Goal: Transaction & Acquisition: Obtain resource

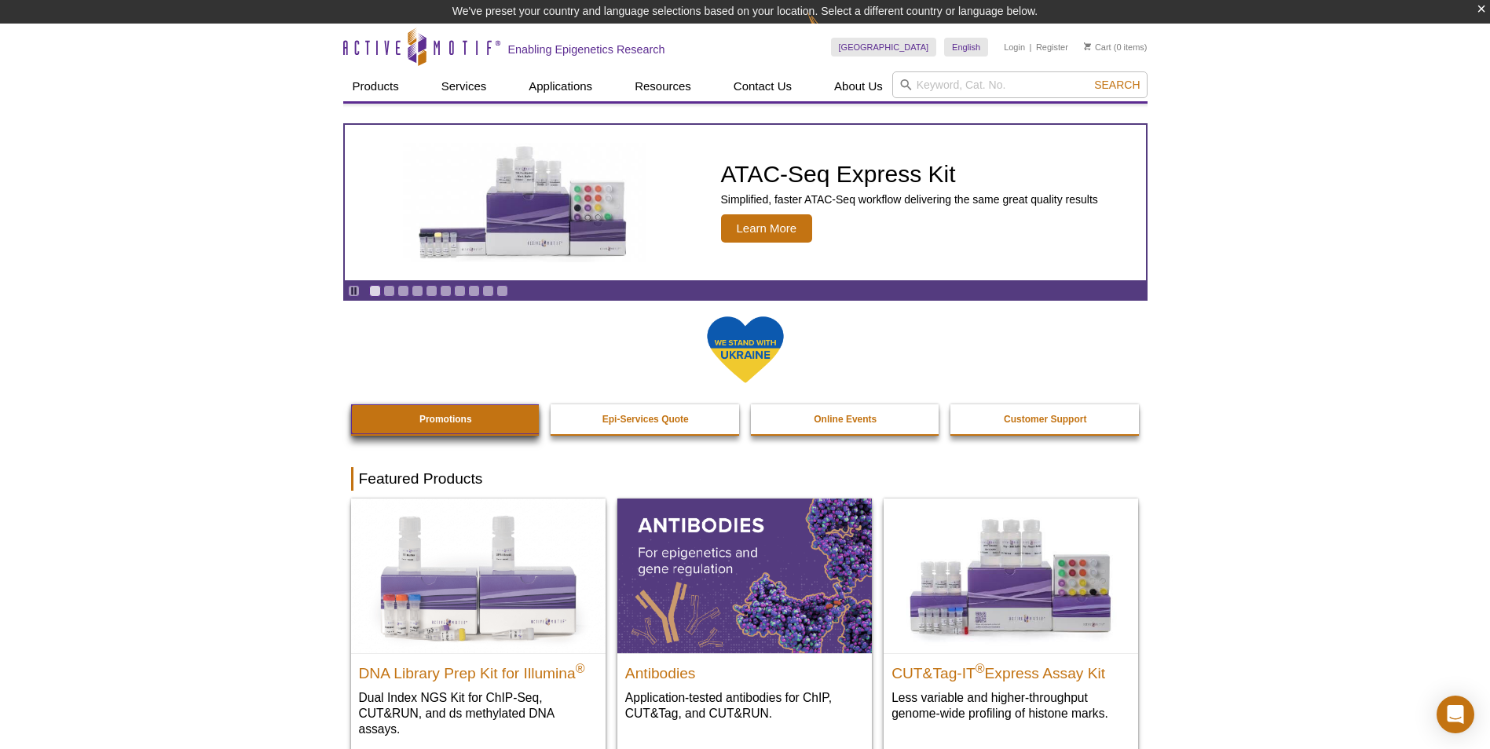
click at [418, 415] on link "Promotions" at bounding box center [446, 419] width 190 height 30
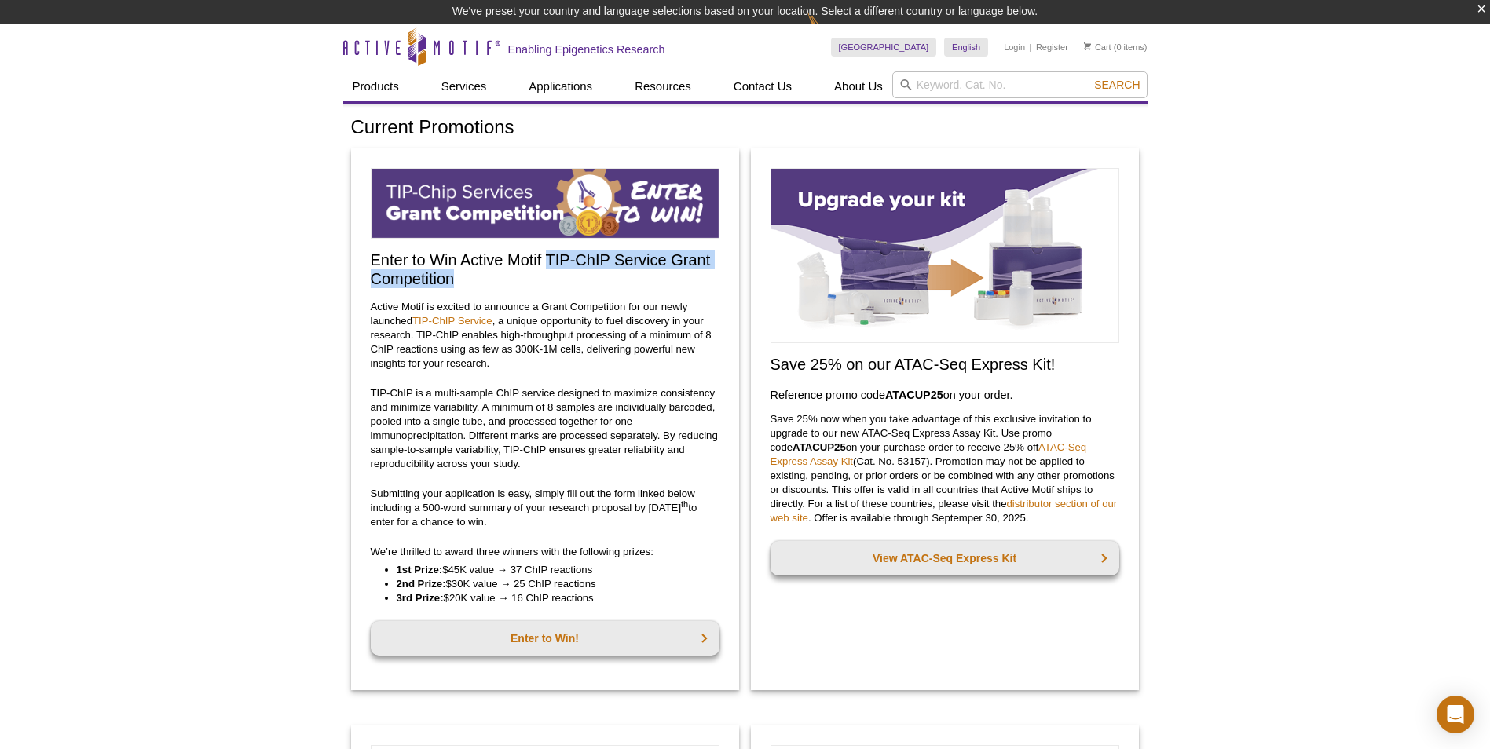
drag, startPoint x: 546, startPoint y: 257, endPoint x: 570, endPoint y: 277, distance: 31.8
click at [570, 277] on h2 "Enter to Win Active Motif TIP-ChIP Service Grant Competition" at bounding box center [545, 269] width 349 height 38
copy h2 "TIP-ChIP Service Grant Competition"
